Goal: Check status: Check status

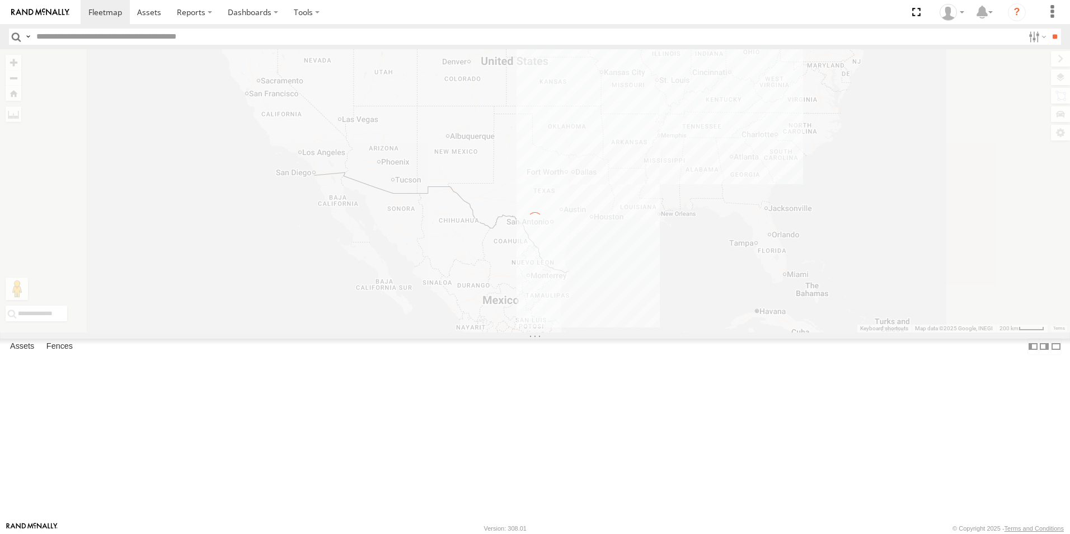
click at [0, 0] on label "×" at bounding box center [0, 0] width 0 height 0
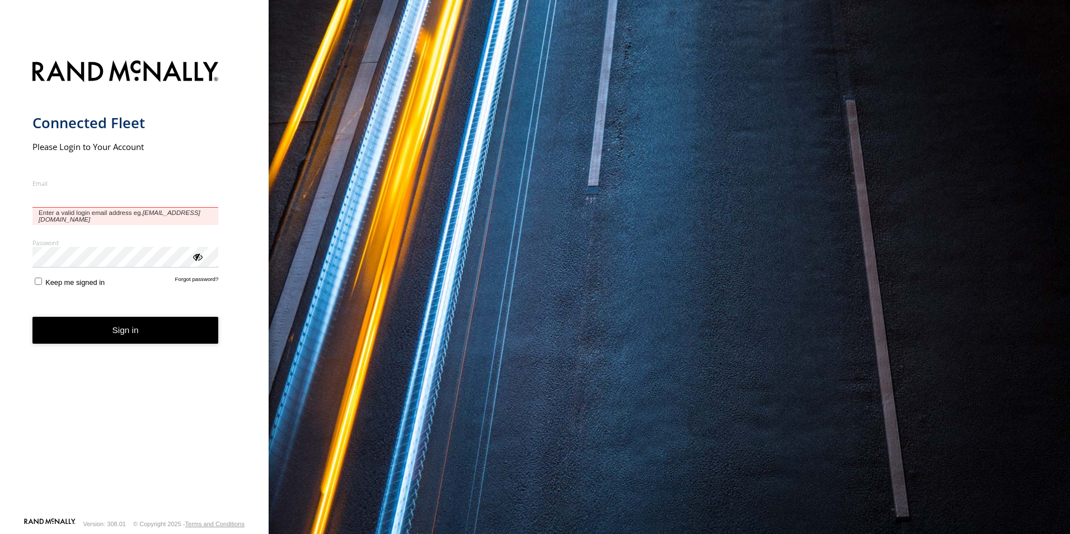
type input "**********"
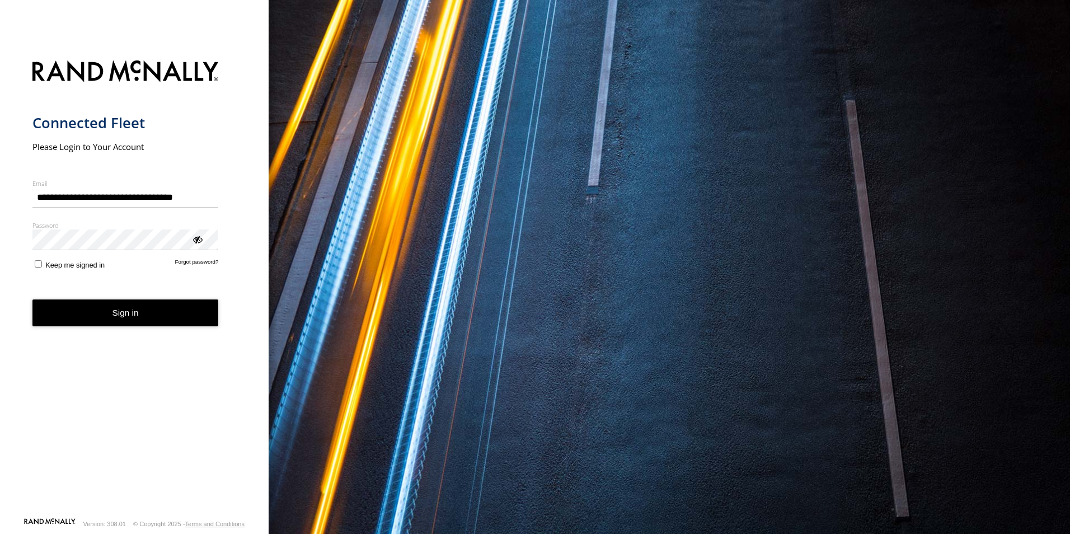
click at [197, 251] on div "Password Enter you login password" at bounding box center [125, 236] width 186 height 30
click at [184, 317] on button "Sign in" at bounding box center [125, 312] width 186 height 27
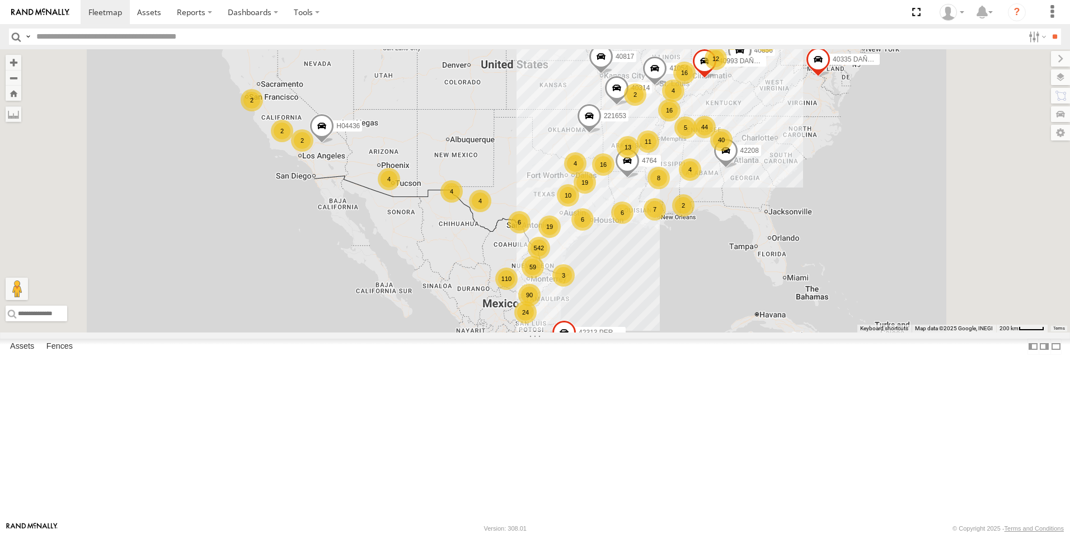
click at [531, 233] on div "6" at bounding box center [519, 222] width 22 height 22
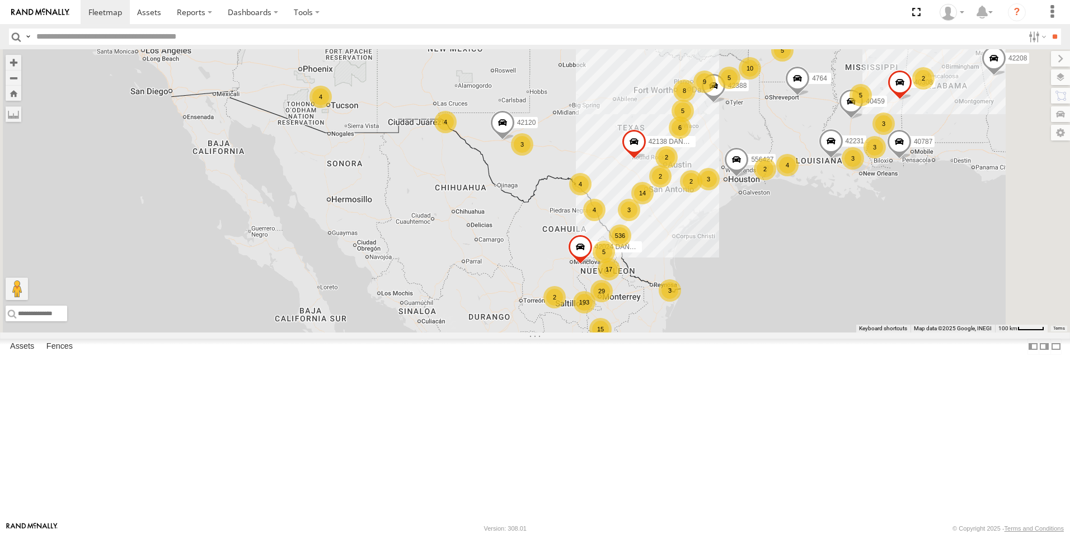
click at [640, 221] on div "3" at bounding box center [629, 210] width 22 height 22
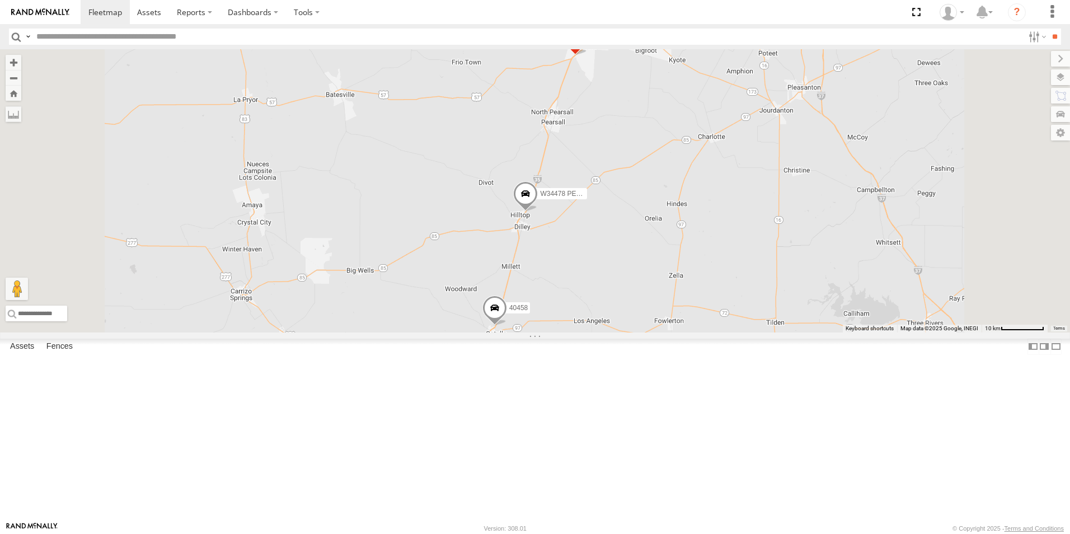
click at [588, 55] on span at bounding box center [575, 40] width 25 height 30
click at [590, 43] on label at bounding box center [580, 39] width 22 height 8
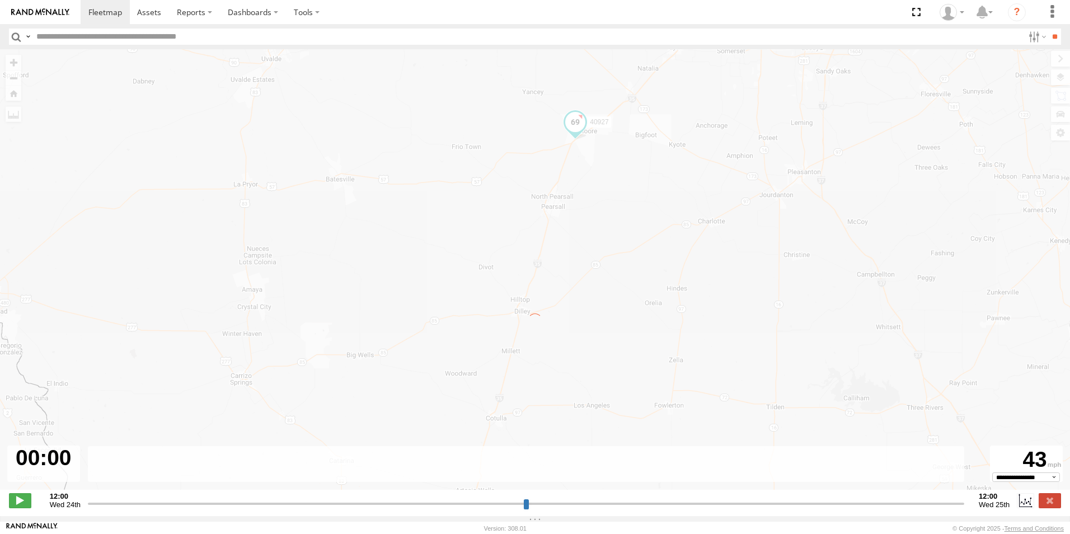
type input "**********"
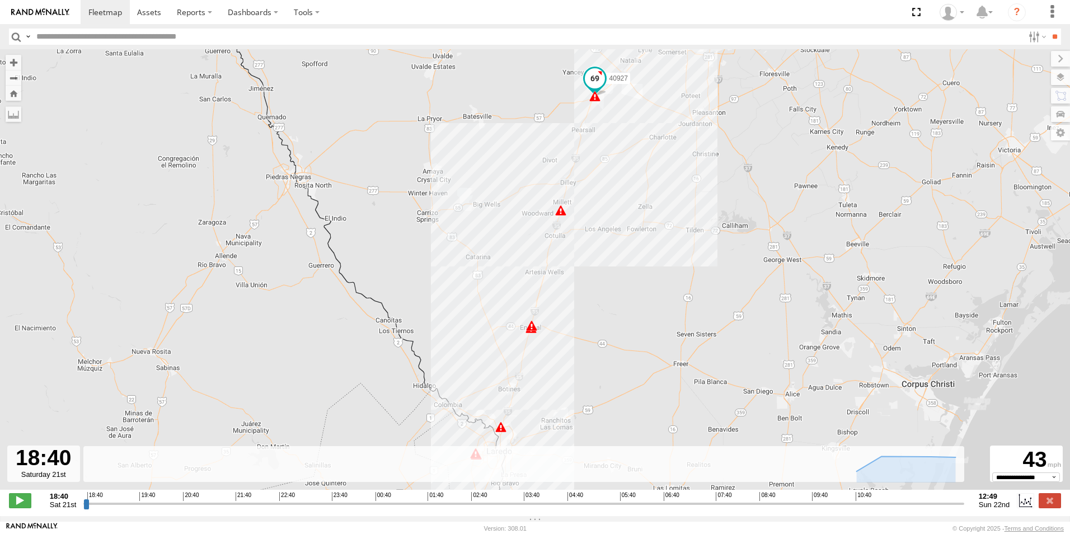
click at [559, 213] on span at bounding box center [560, 210] width 11 height 11
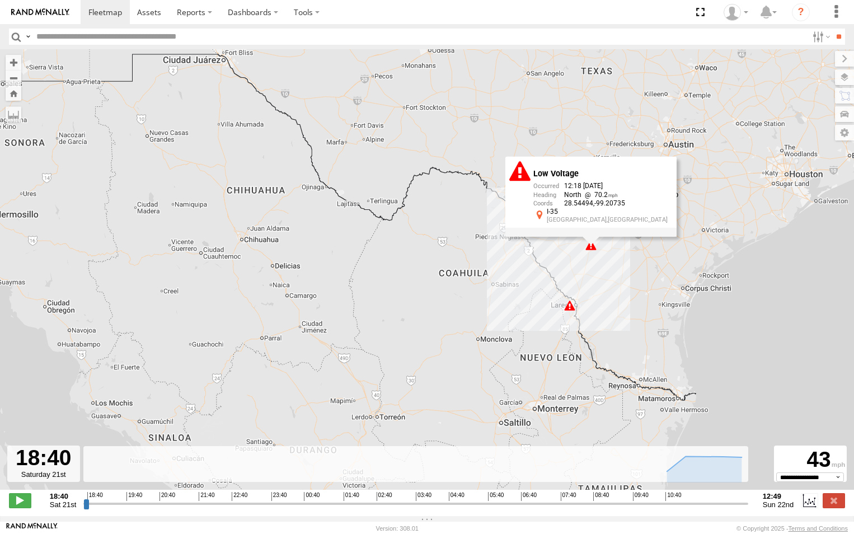
click at [627, 179] on div "Low Voltage" at bounding box center [600, 174] width 134 height 9
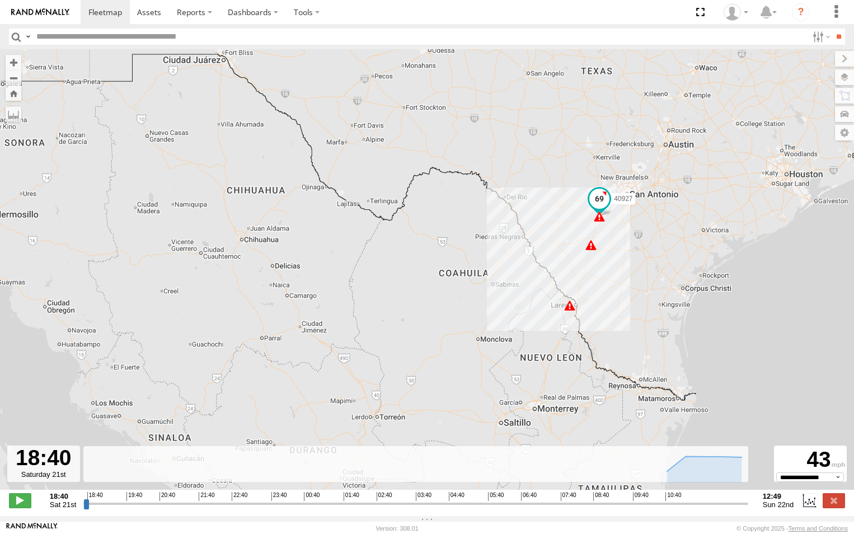
click at [643, 173] on div "40927 12:18 Sun 12:49 Sun 5" at bounding box center [427, 275] width 854 height 452
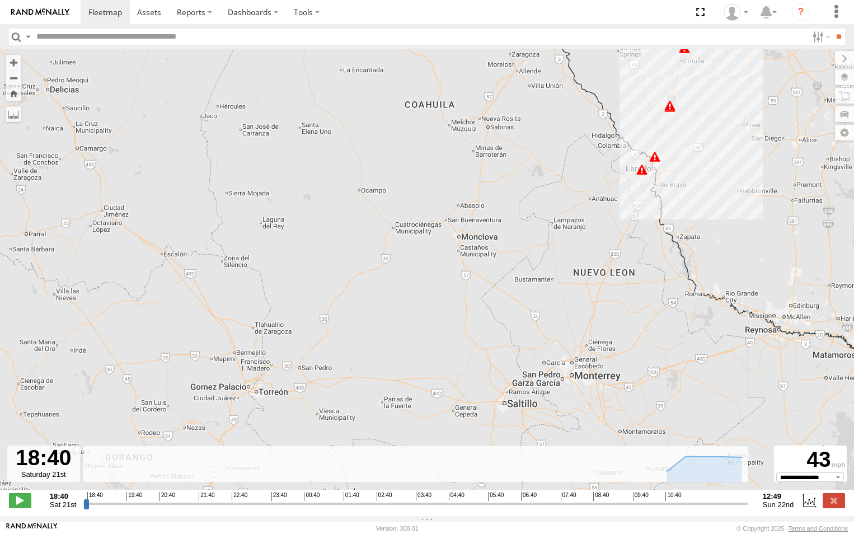
click at [668, 111] on span at bounding box center [669, 105] width 11 height 11
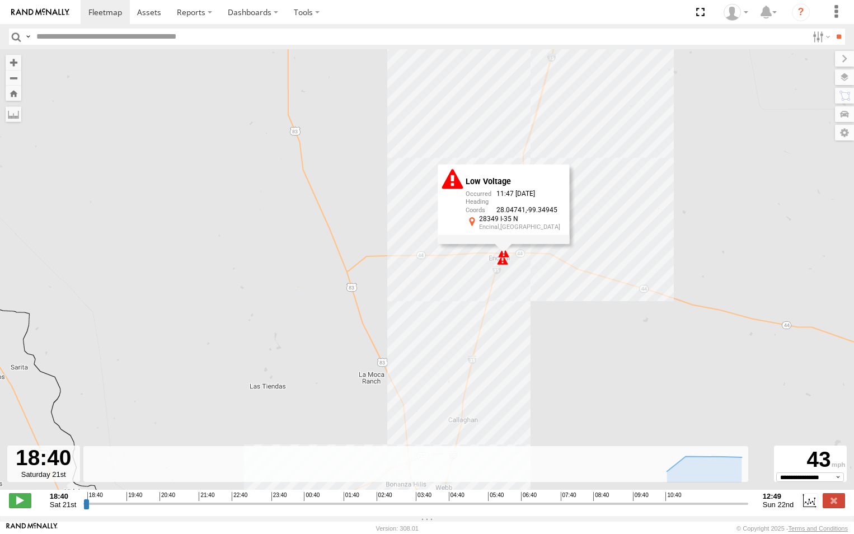
click at [542, 107] on div "40927 12:49 Sun 12:18 Sun 06:42 Sun 09:13 Sun 10:44 Sun 11:16 Sun 11:47 Sun Low…" at bounding box center [427, 275] width 854 height 452
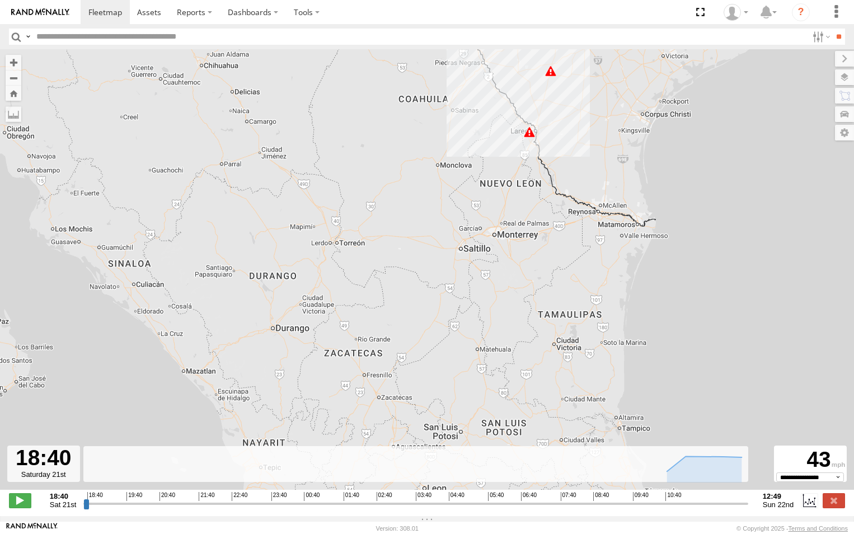
click at [584, 100] on div "40927 12:49 Sun 12:18 Sun 5" at bounding box center [427, 275] width 854 height 452
click at [533, 141] on div "40927 12:49 Sun 12:18 Sun 5" at bounding box center [427, 275] width 854 height 452
click at [529, 135] on div "5" at bounding box center [529, 131] width 11 height 11
